Goal: Task Accomplishment & Management: Manage account settings

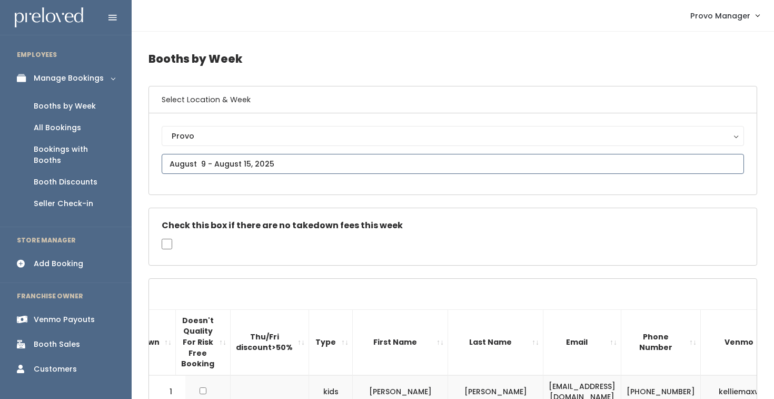
click at [209, 170] on input "text" at bounding box center [453, 164] width 583 height 20
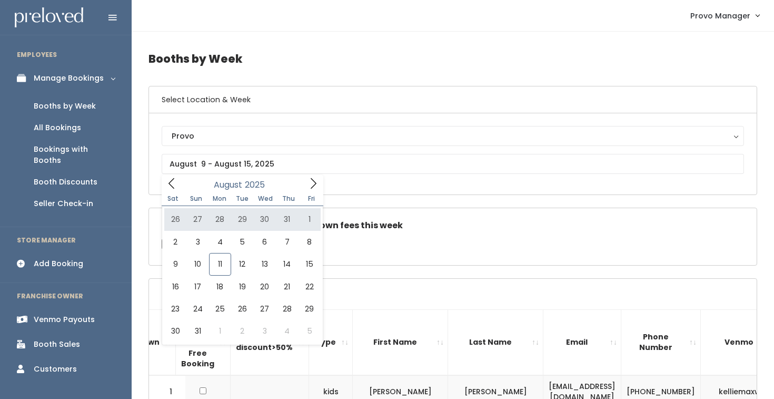
click at [56, 314] on div "Venmo Payouts" at bounding box center [64, 319] width 61 height 11
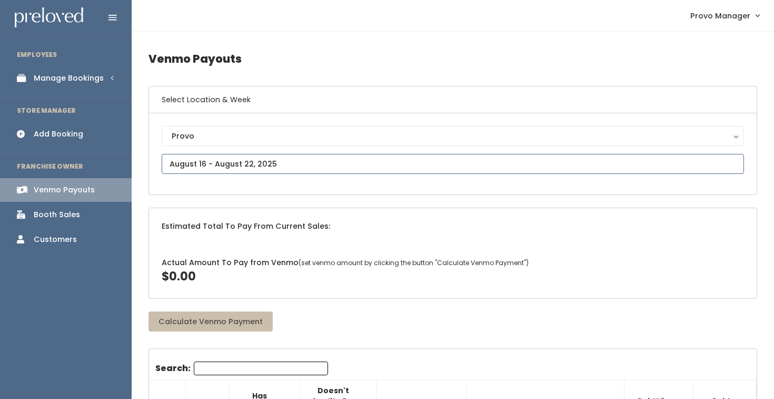
click at [217, 163] on input "text" at bounding box center [453, 164] width 583 height 20
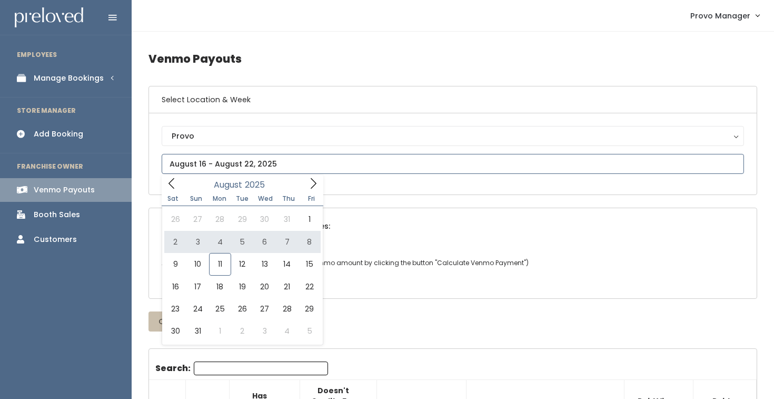
type input "[DATE] to [DATE]"
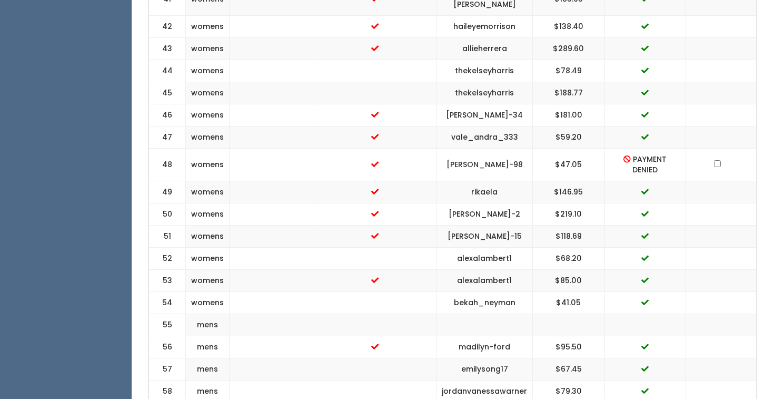
scroll to position [1375, 0]
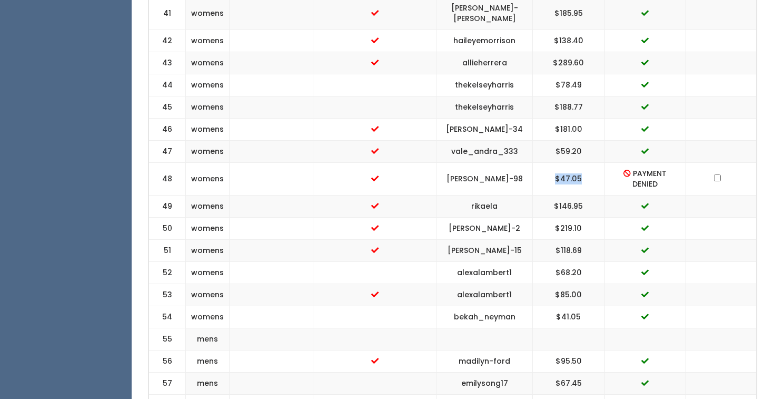
drag, startPoint x: 593, startPoint y: 144, endPoint x: 542, endPoint y: 144, distance: 50.0
click at [542, 162] on td "$47.05" at bounding box center [569, 178] width 72 height 33
copy td "$47.05"
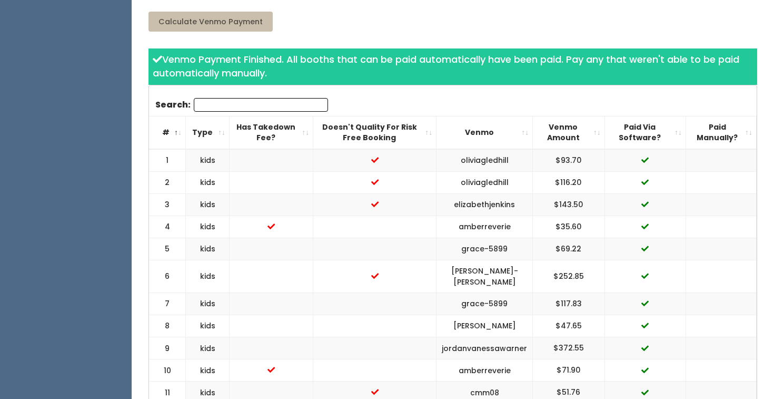
scroll to position [0, 0]
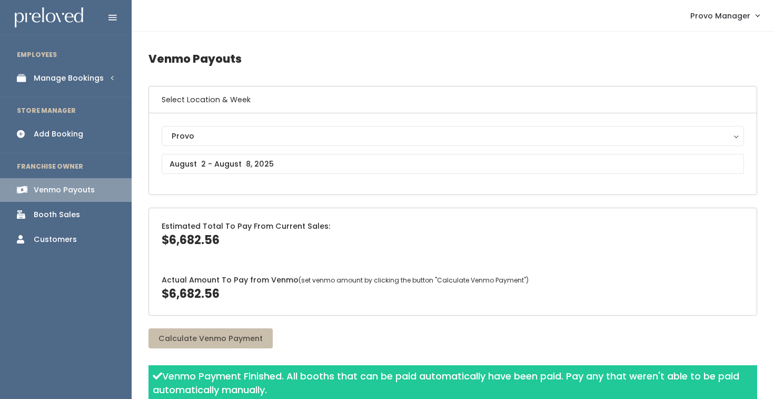
click at [80, 76] on div "Manage Bookings" at bounding box center [69, 78] width 70 height 11
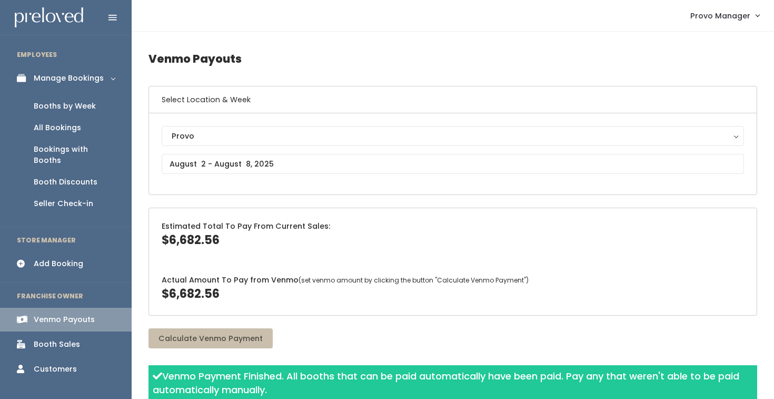
click at [84, 100] on link "Booths by Week" at bounding box center [66, 106] width 132 height 22
